Goal: Information Seeking & Learning: Learn about a topic

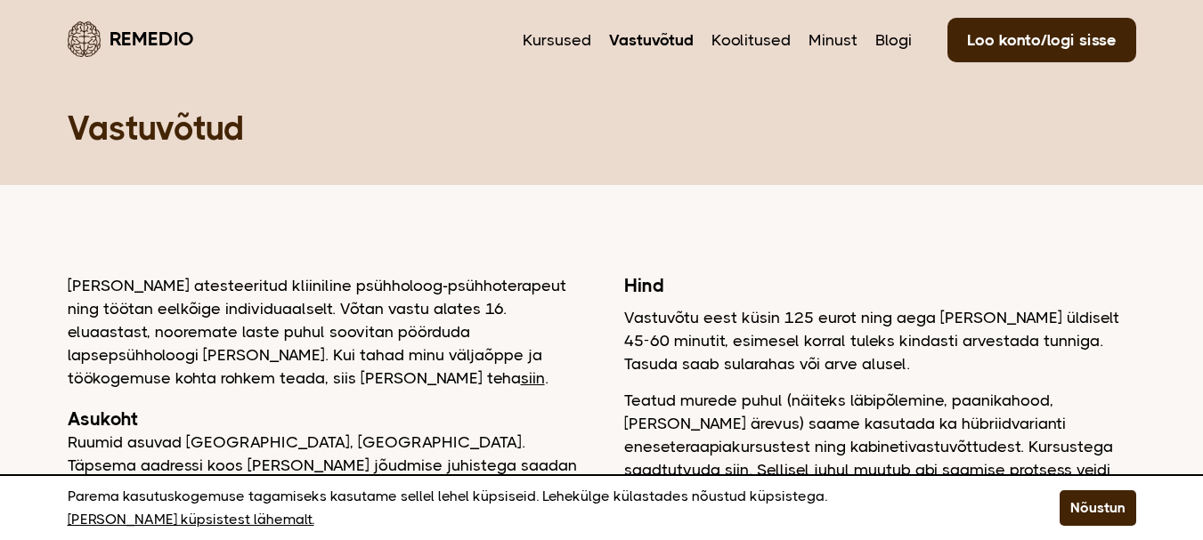
click at [138, 44] on link "Remedio" at bounding box center [131, 39] width 126 height 42
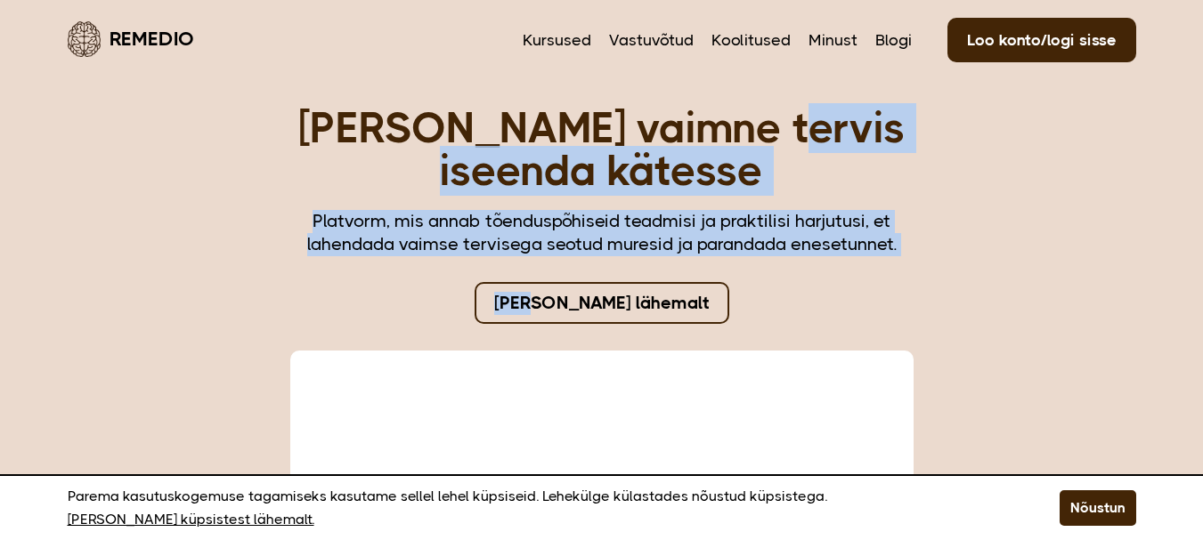
drag, startPoint x: 0, startPoint y: 0, endPoint x: 581, endPoint y: 307, distance: 657.5
click at [581, 307] on div "[PERSON_NAME] vaimne tervis iseenda kätesse Platvorm, mis annab tõenduspõhiseid…" at bounding box center [602, 404] width 694 height 666
click at [581, 307] on link "[PERSON_NAME] lähemalt" at bounding box center [602, 303] width 255 height 42
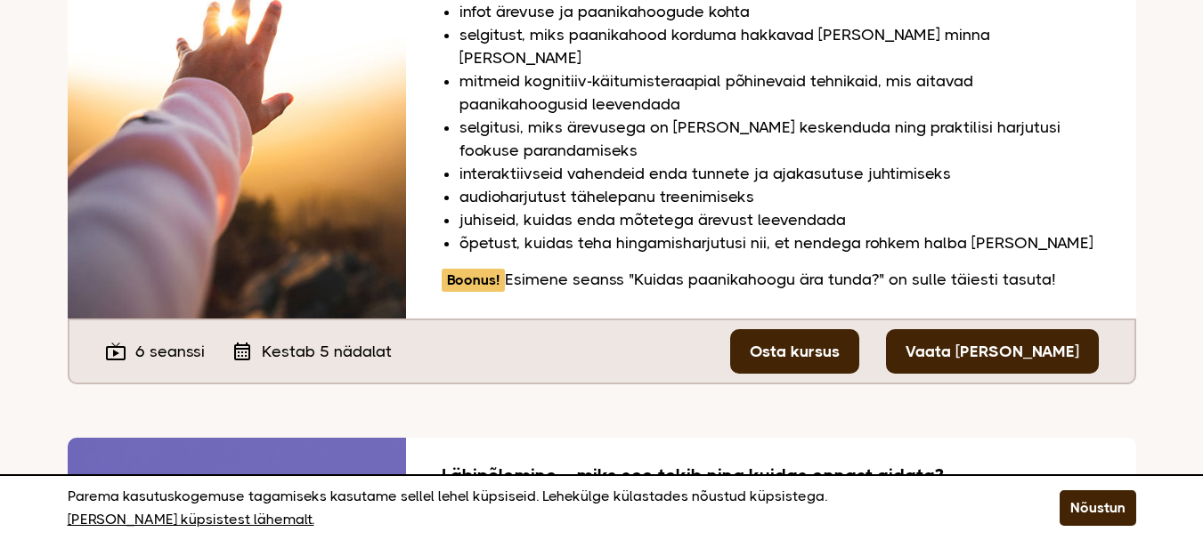
scroll to position [2137, 0]
